Goal: Task Accomplishment & Management: Use online tool/utility

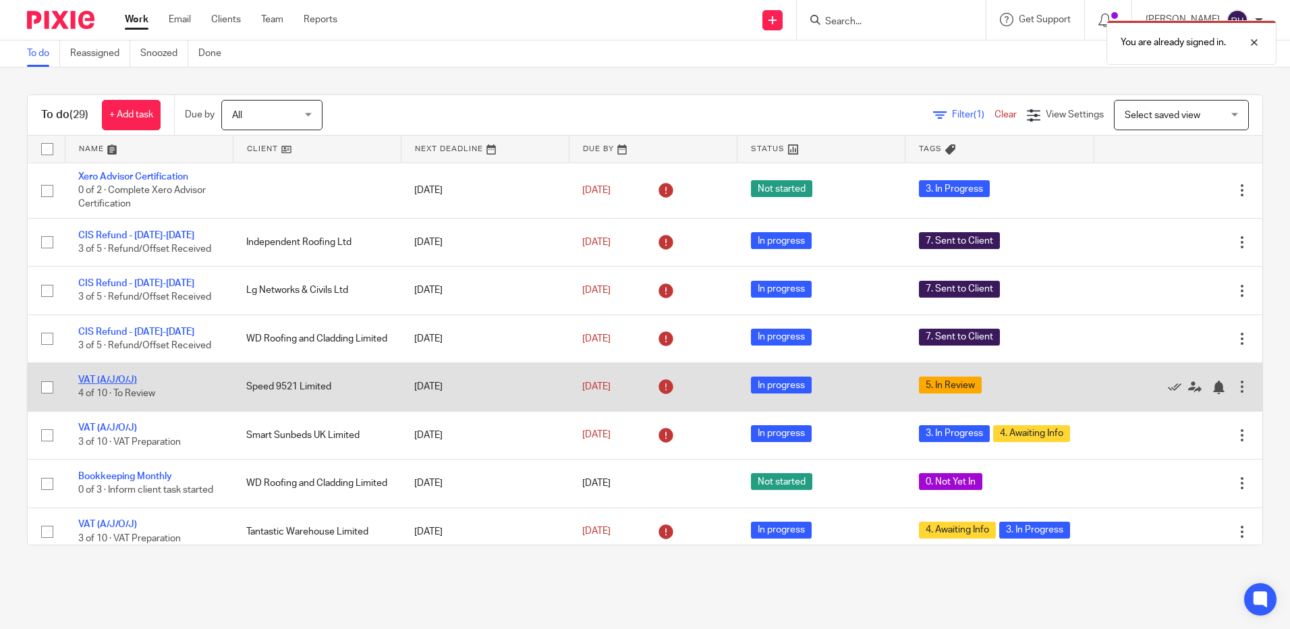
click at [117, 376] on link "VAT (A/J/O/J)" at bounding box center [107, 379] width 59 height 9
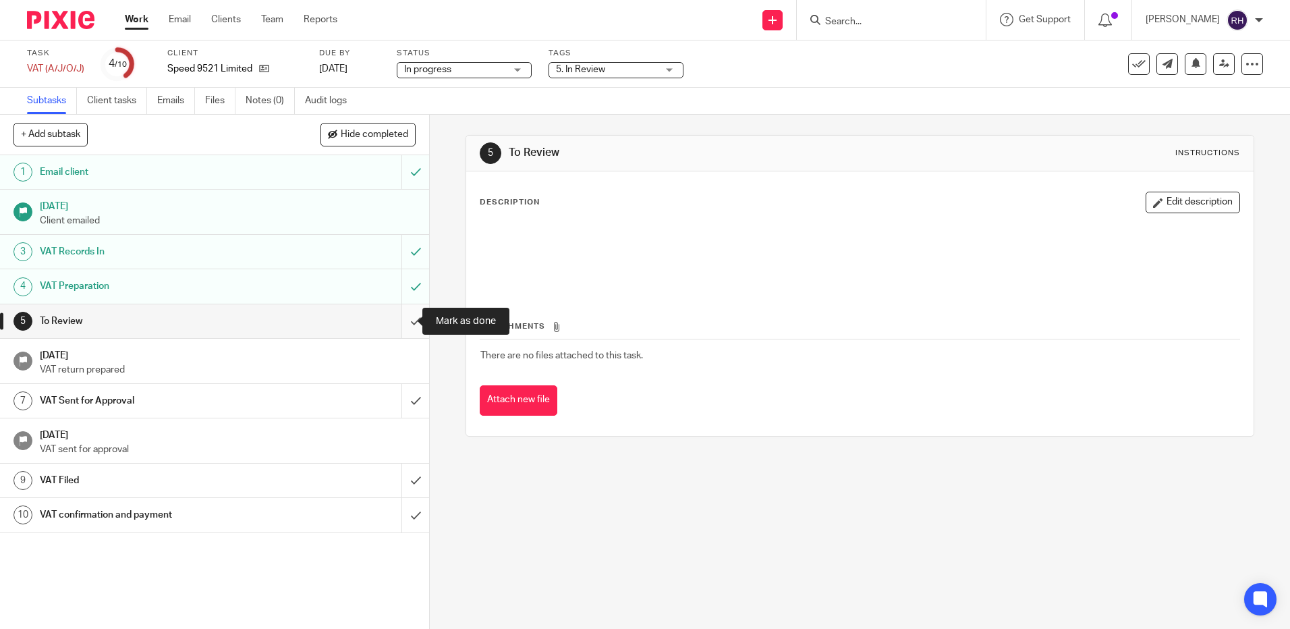
click at [404, 321] on input "submit" at bounding box center [214, 321] width 429 height 34
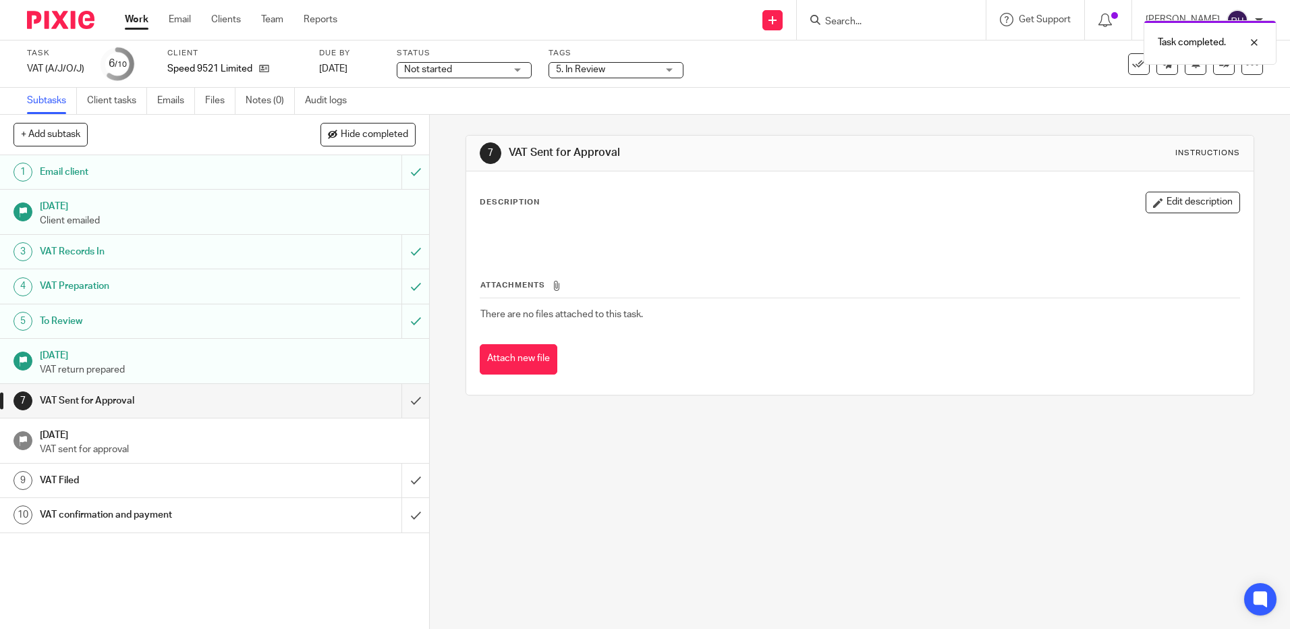
click at [412, 392] on input "submit" at bounding box center [214, 401] width 429 height 34
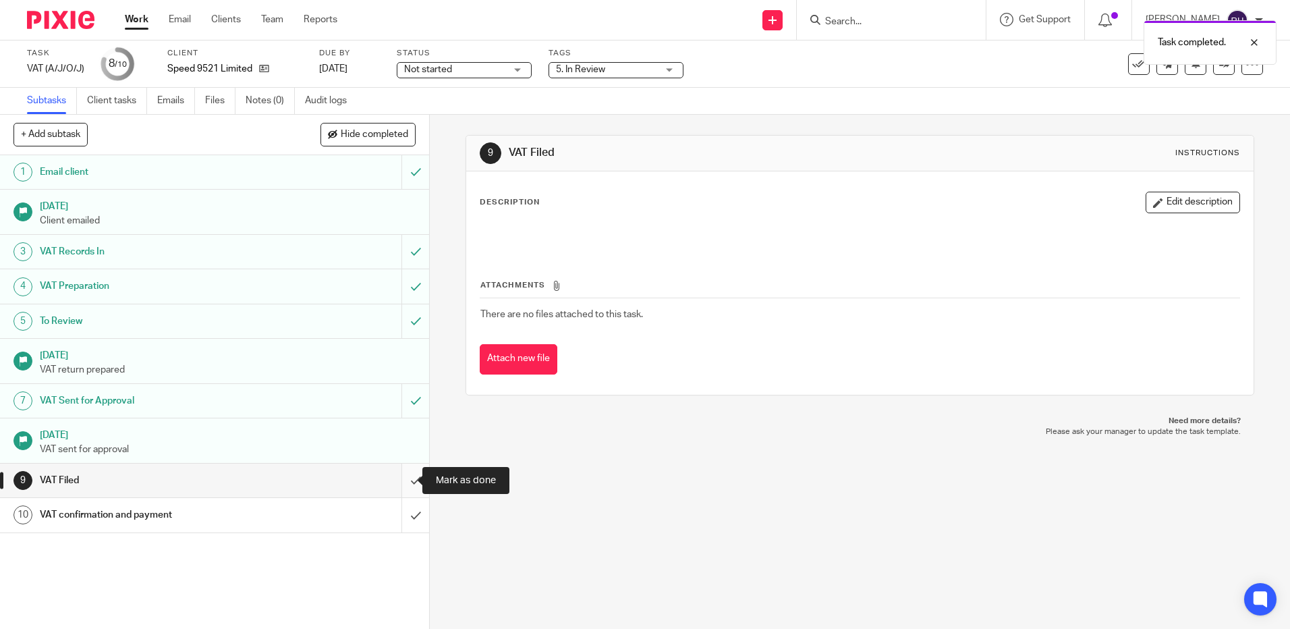
click at [400, 481] on input "submit" at bounding box center [214, 480] width 429 height 34
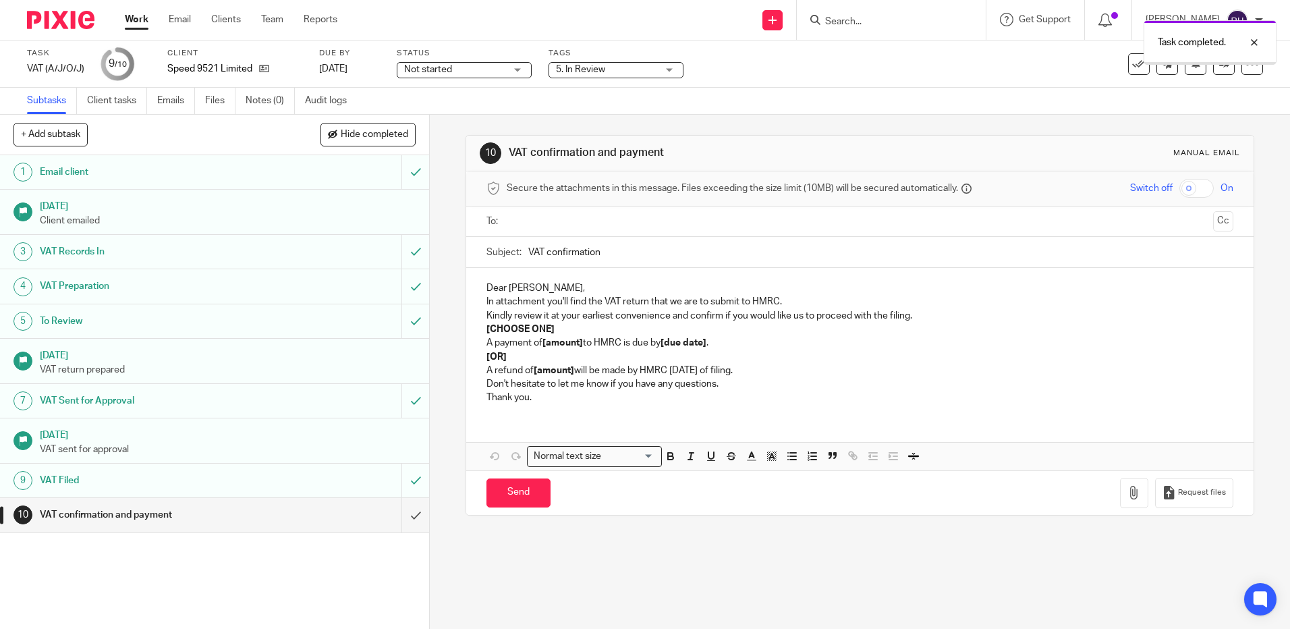
click at [407, 516] on input "submit" at bounding box center [214, 515] width 429 height 34
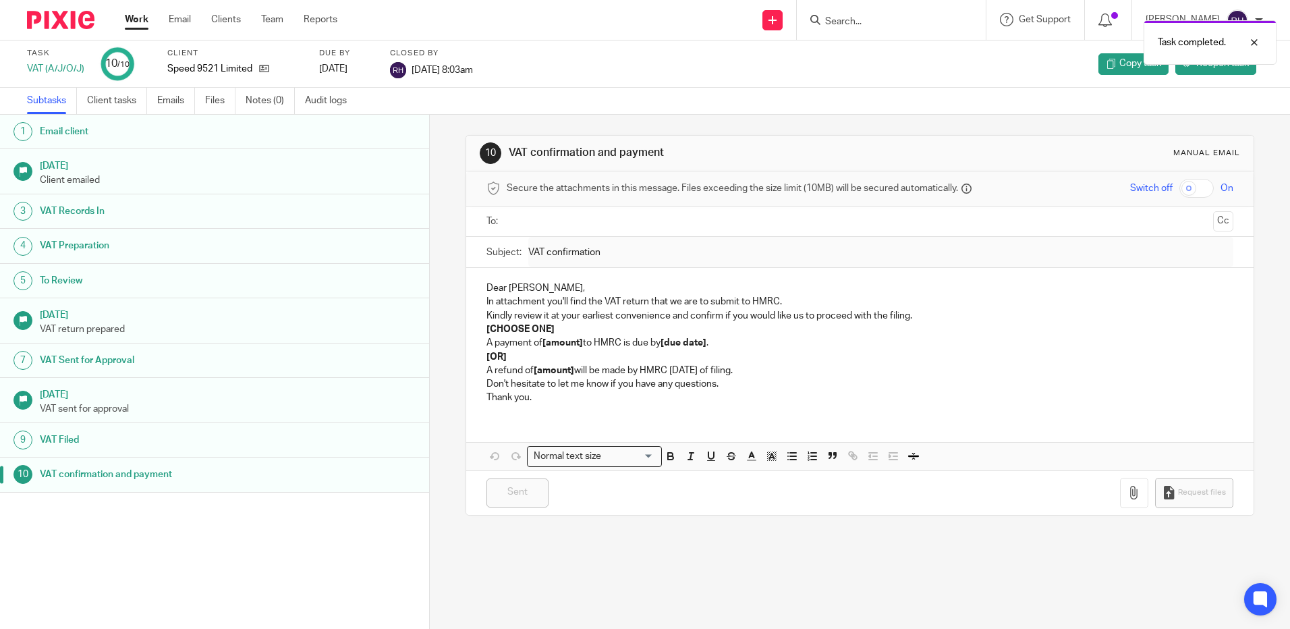
click at [59, 18] on img at bounding box center [60, 20] width 67 height 18
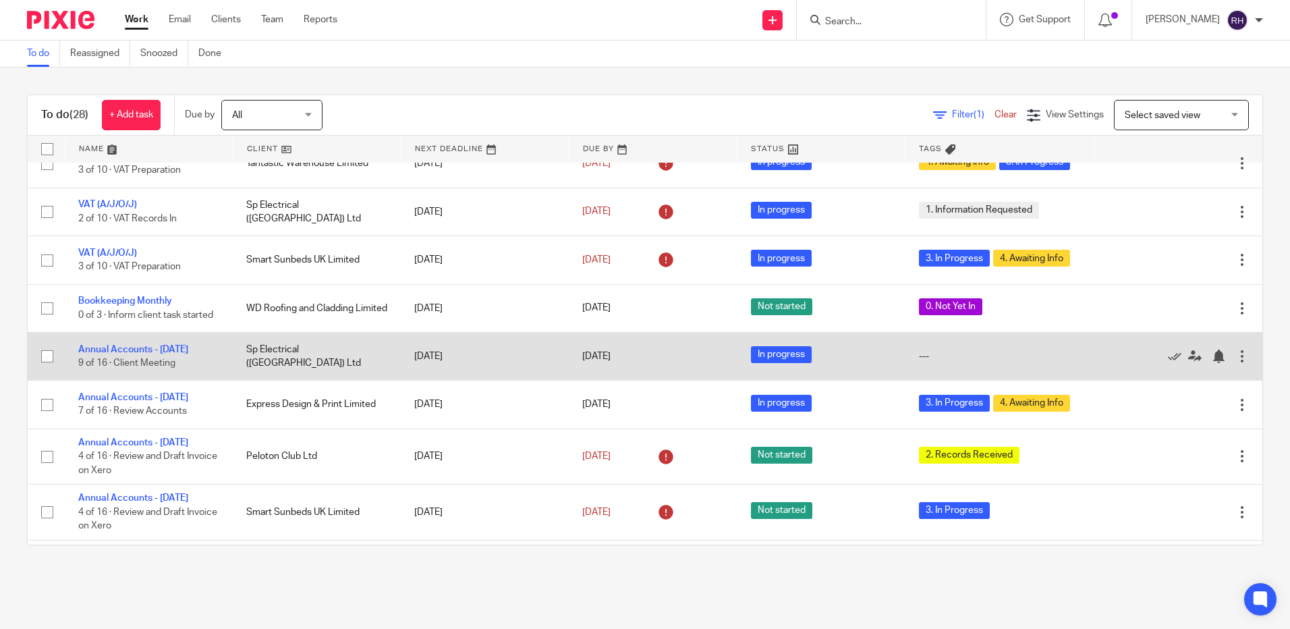
scroll to position [202, 0]
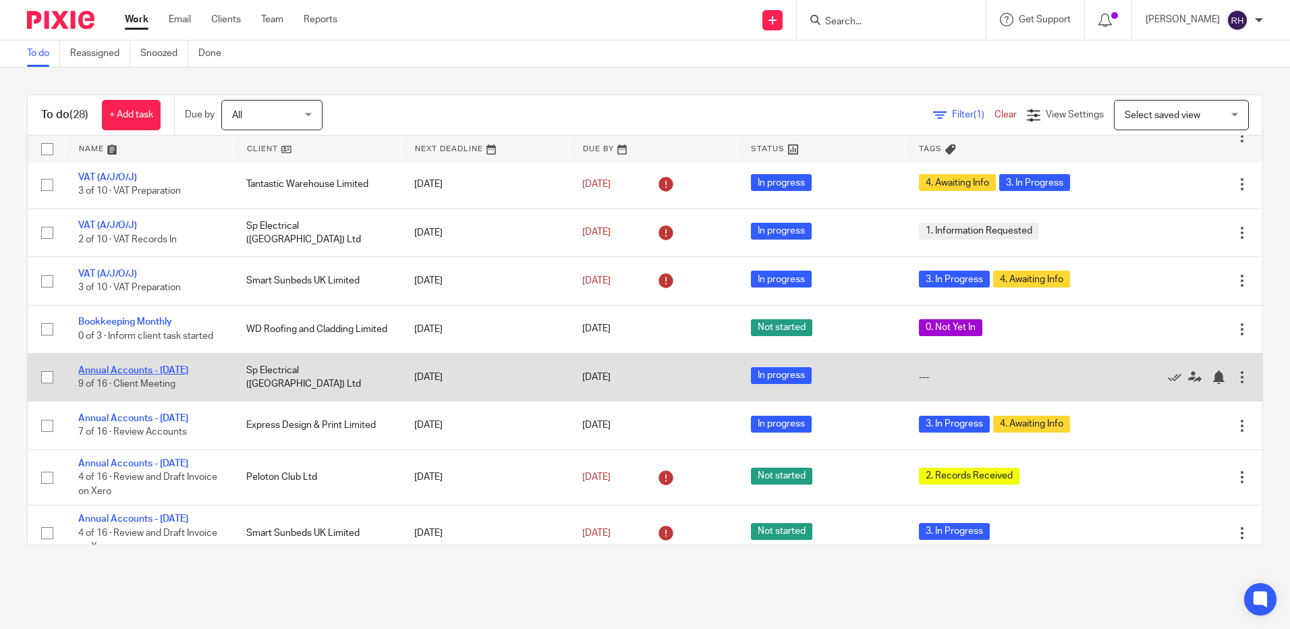
click at [108, 366] on link "Annual Accounts - [DATE]" at bounding box center [133, 370] width 110 height 9
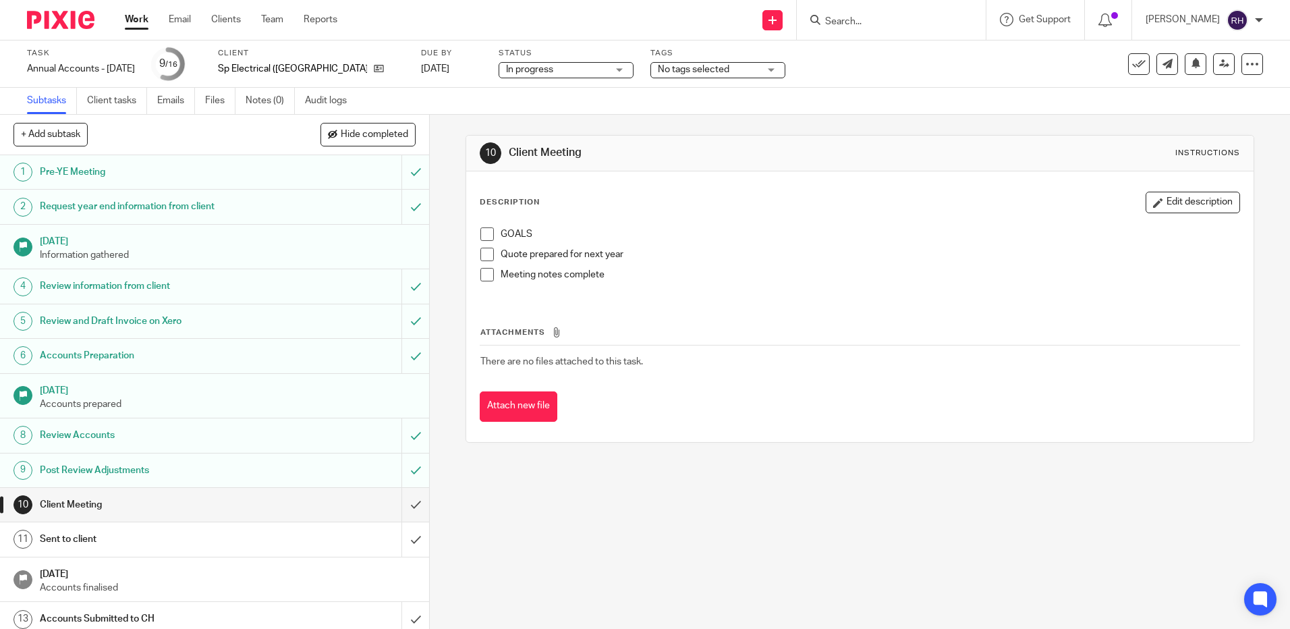
click at [756, 67] on div "No tags selected" at bounding box center [717, 70] width 135 height 16
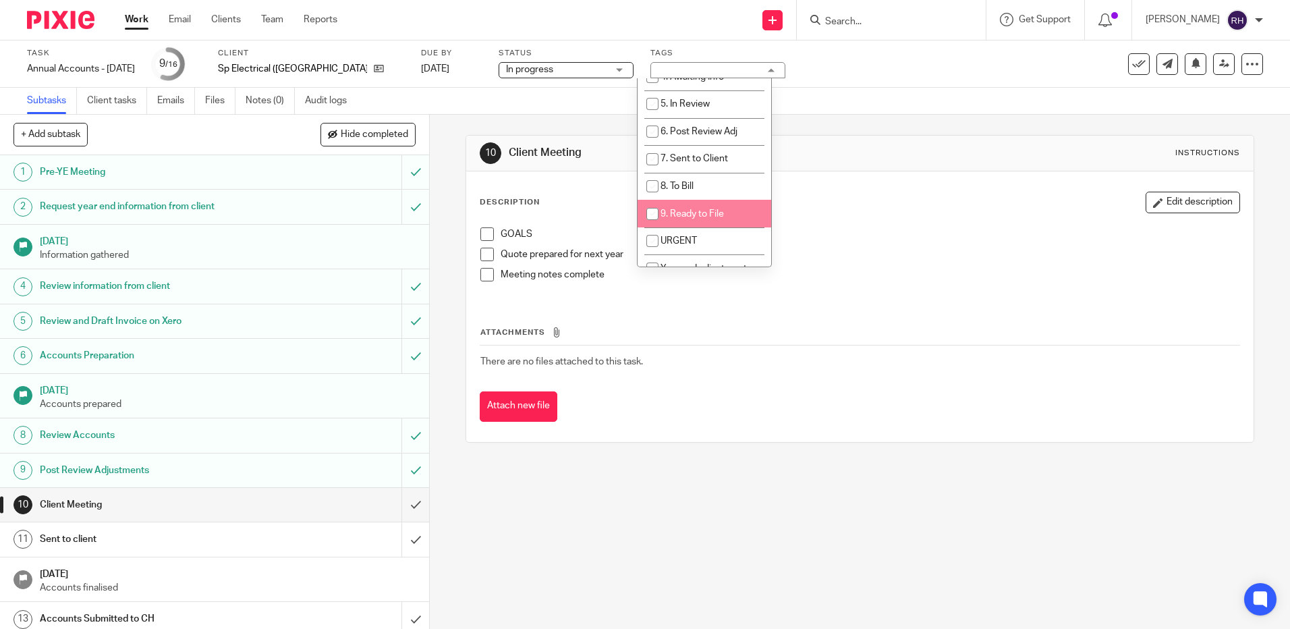
scroll to position [140, 0]
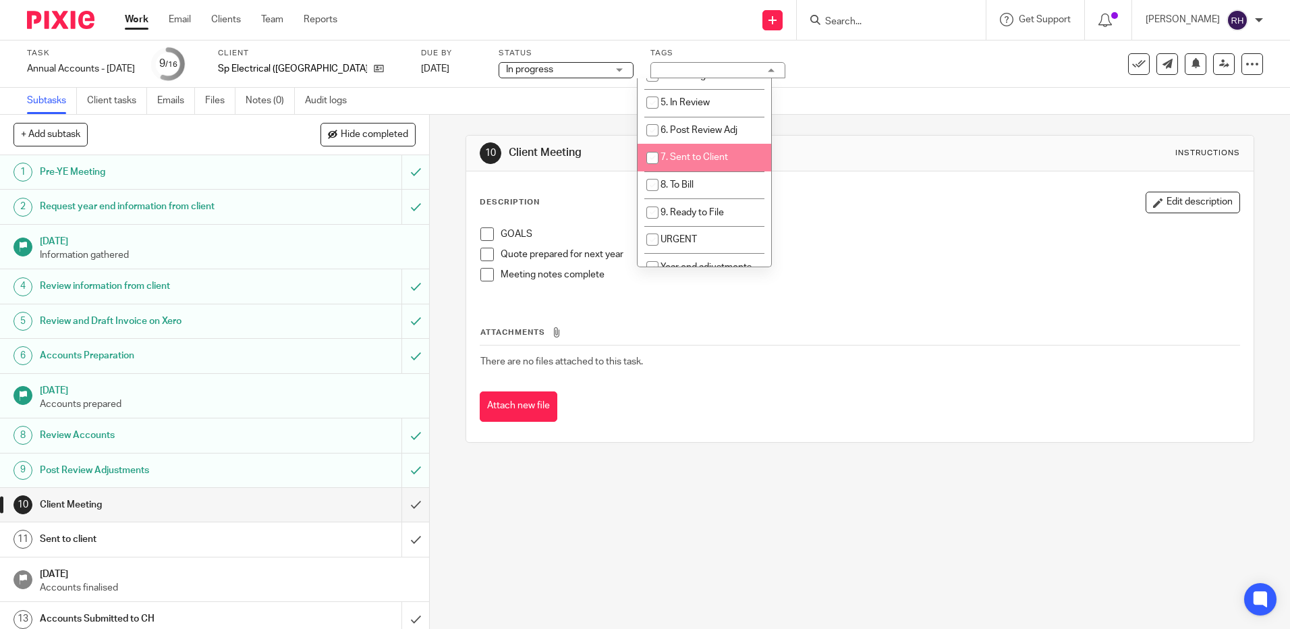
click at [650, 159] on input "checkbox" at bounding box center [653, 158] width 26 height 26
checkbox input "true"
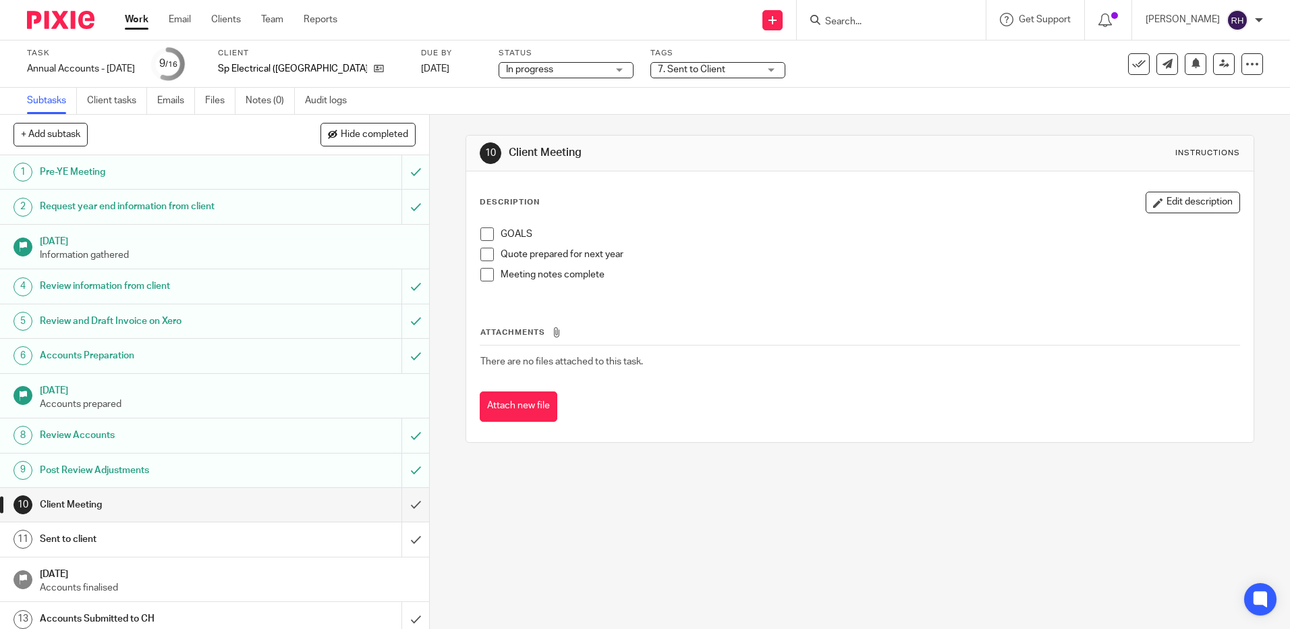
click at [72, 22] on img at bounding box center [60, 20] width 67 height 18
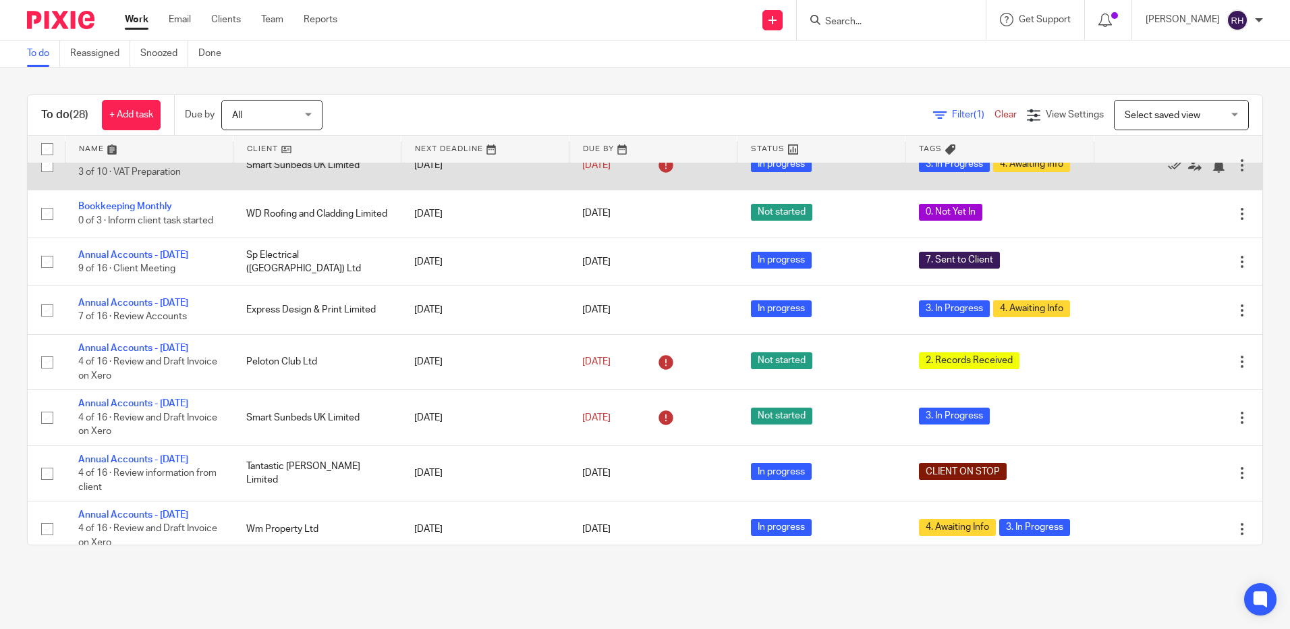
scroll to position [337, 0]
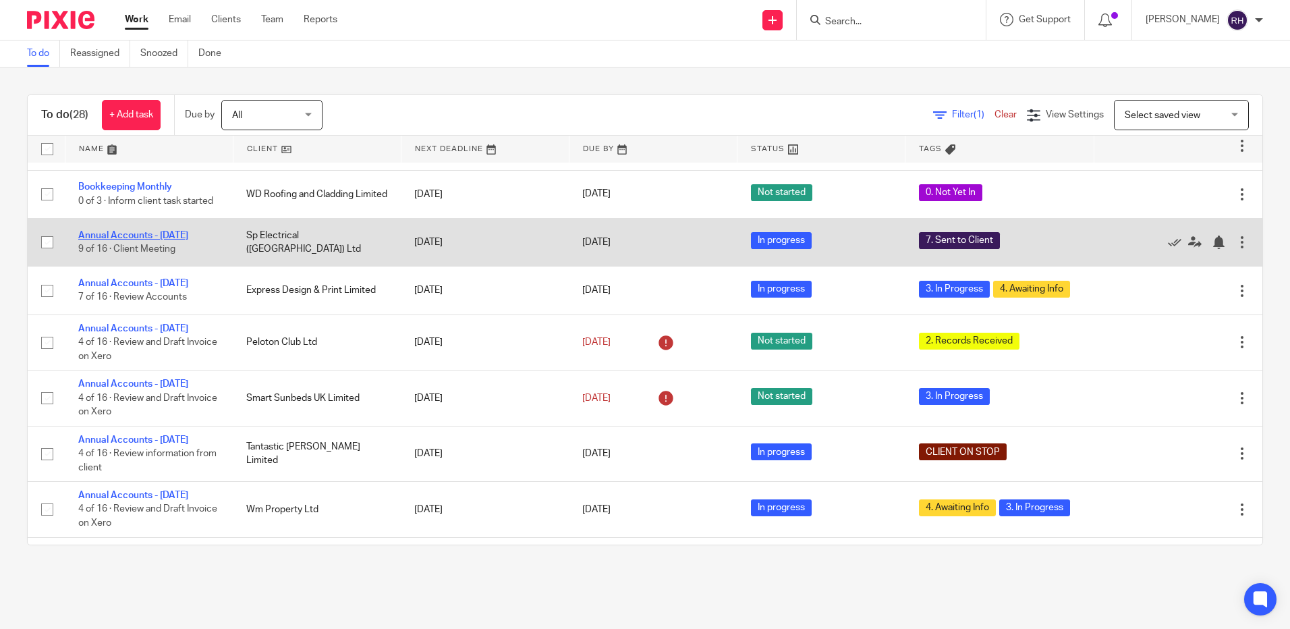
click at [109, 232] on link "Annual Accounts - [DATE]" at bounding box center [133, 235] width 110 height 9
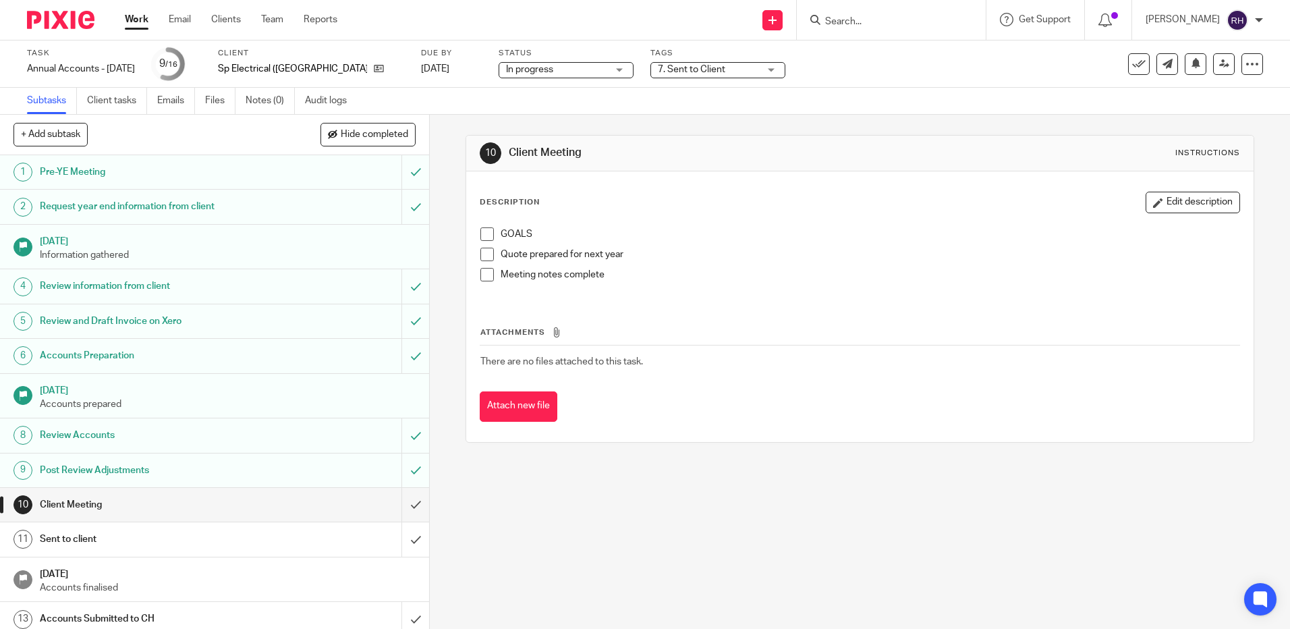
click at [757, 68] on div "7. Sent to Client" at bounding box center [717, 70] width 135 height 16
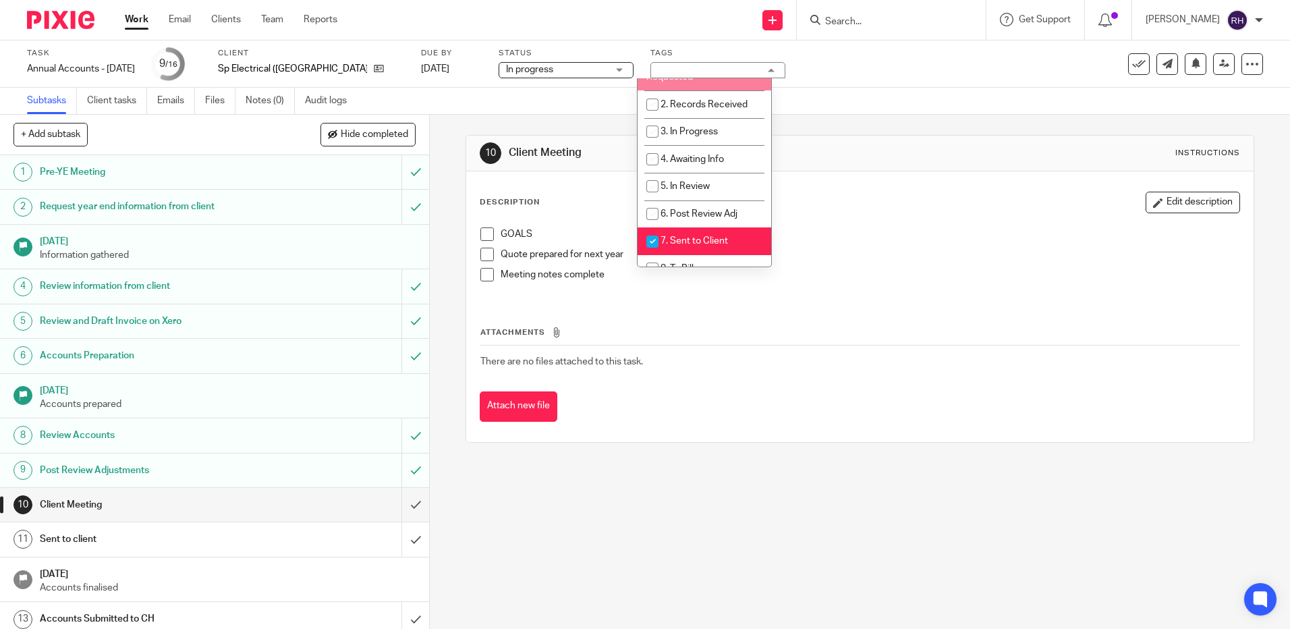
scroll to position [58, 0]
click at [649, 238] on input "checkbox" at bounding box center [653, 240] width 26 height 26
checkbox input "false"
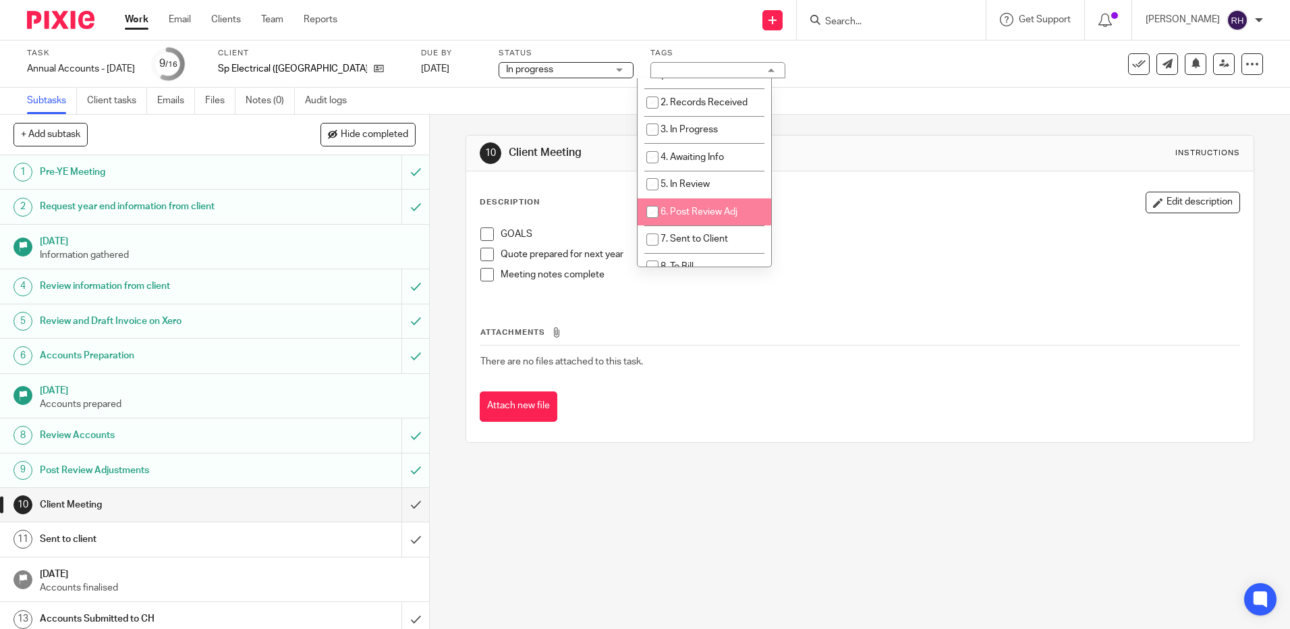
click at [650, 216] on input "checkbox" at bounding box center [653, 212] width 26 height 26
checkbox input "true"
click at [70, 20] on img at bounding box center [60, 20] width 67 height 18
